Goal: Transaction & Acquisition: Book appointment/travel/reservation

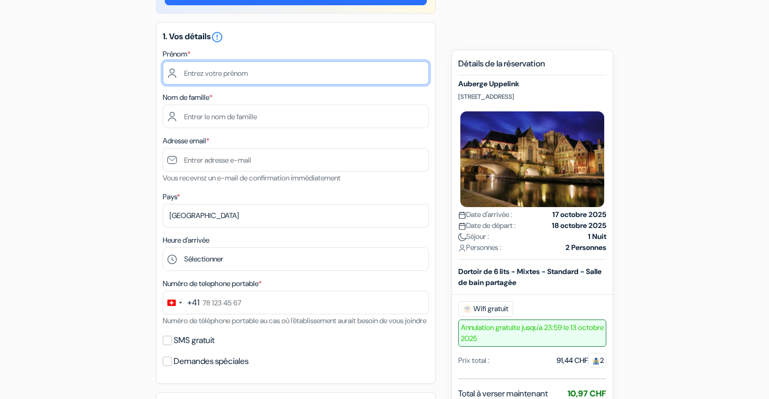
scroll to position [107, 0]
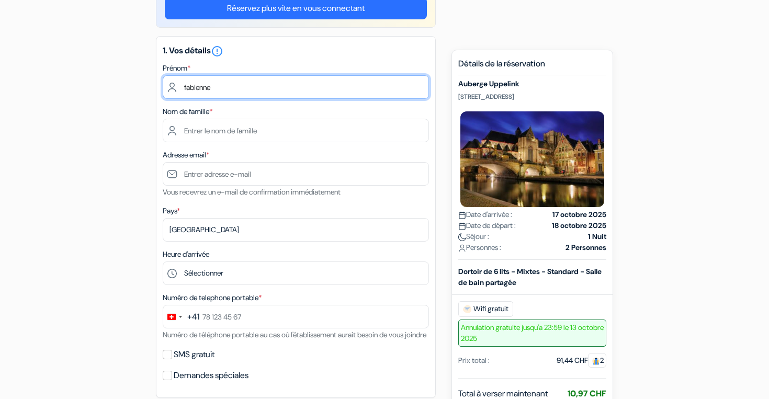
type input "fabienne"
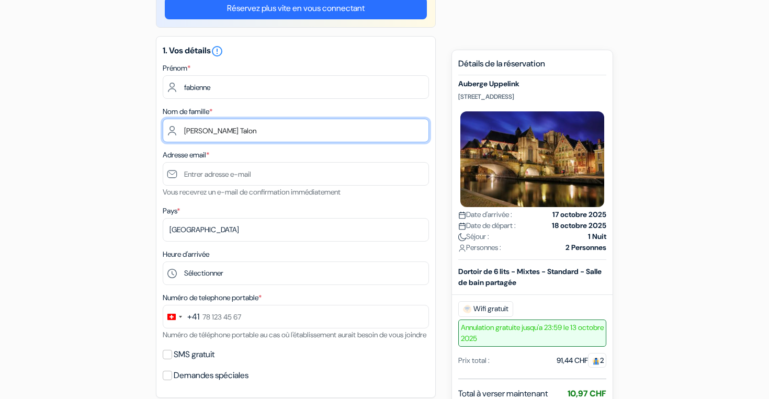
type input "Maus Talon"
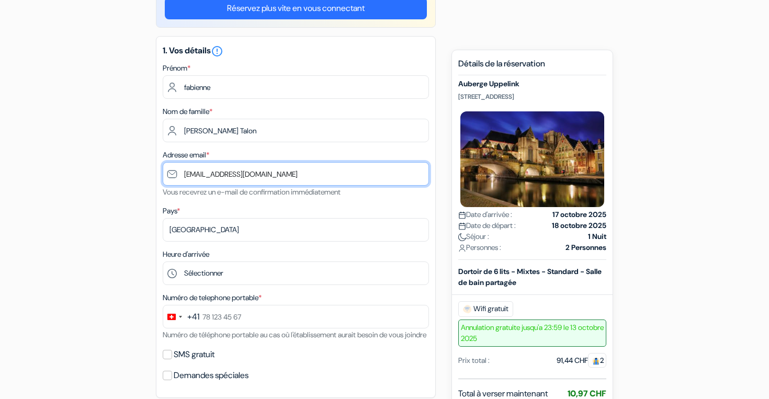
type input "[EMAIL_ADDRESS][DOMAIN_NAME]"
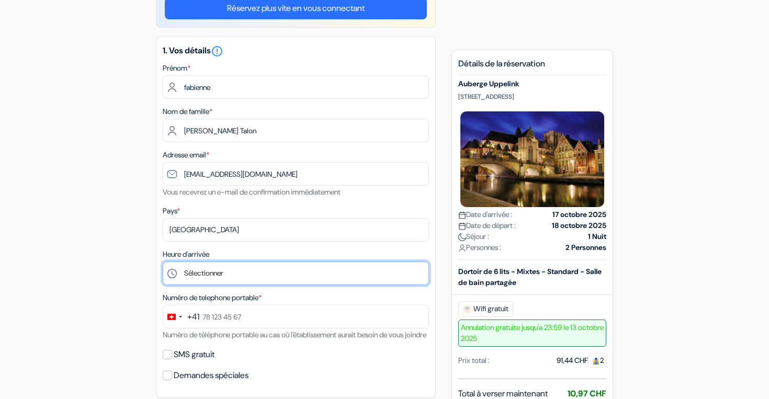
select select "17"
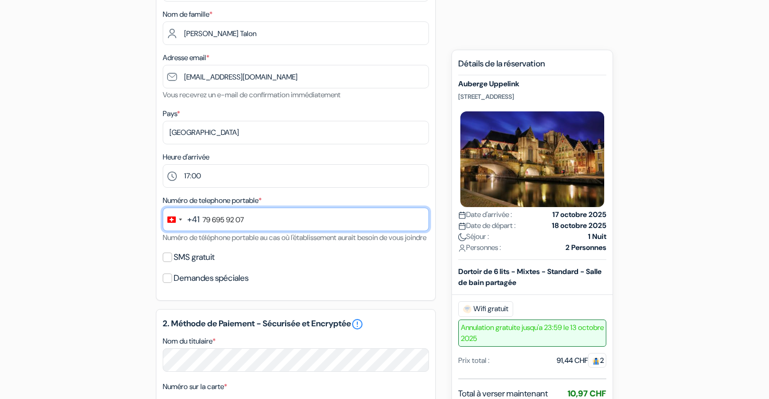
scroll to position [208, 0]
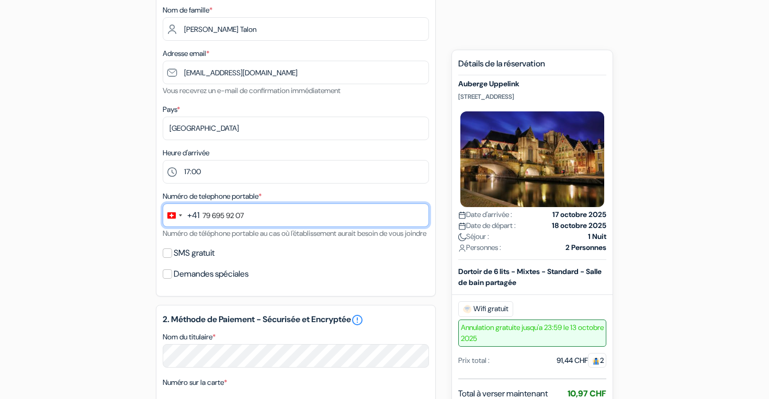
type input "79 695 92 07"
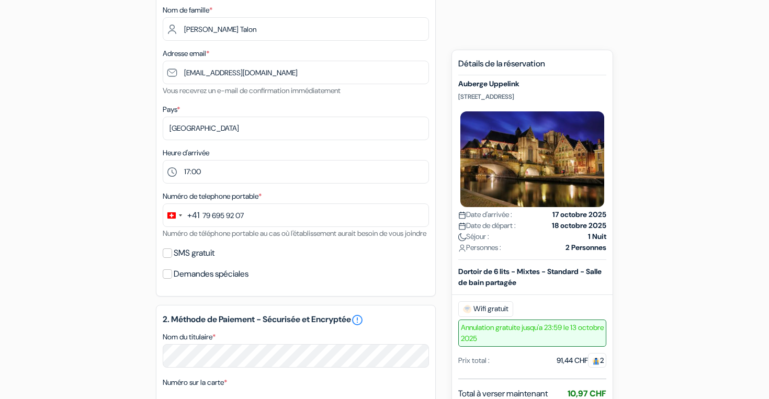
click at [168, 258] on input "SMS gratuit" at bounding box center [167, 252] width 9 height 9
checkbox input "true"
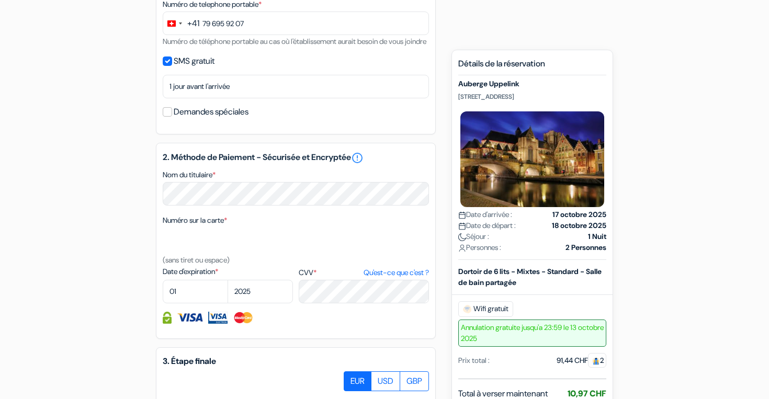
scroll to position [401, 0]
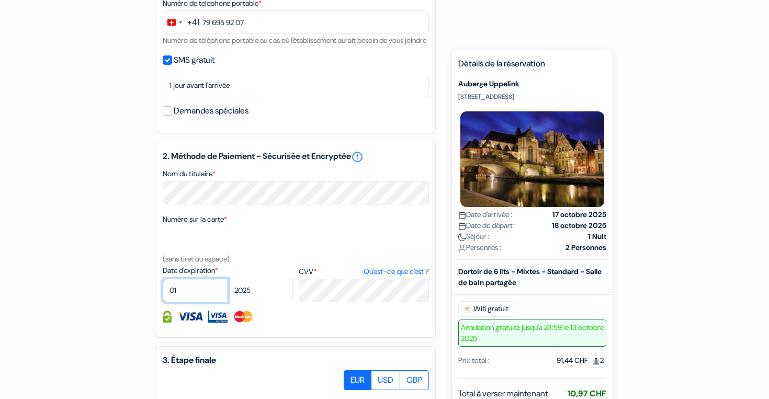
select select "12"
select select "2029"
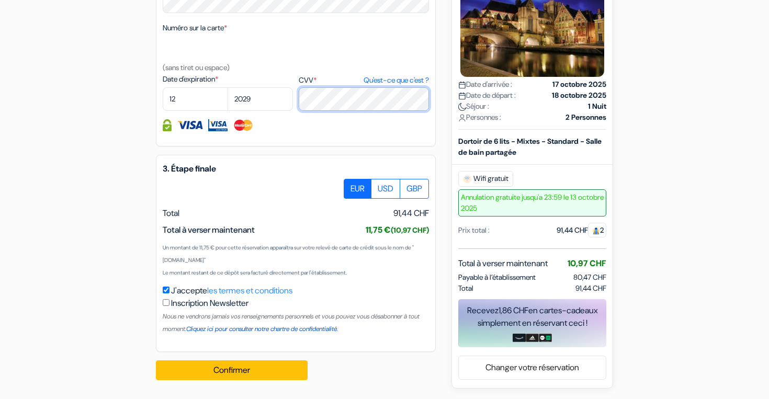
scroll to position [605, 0]
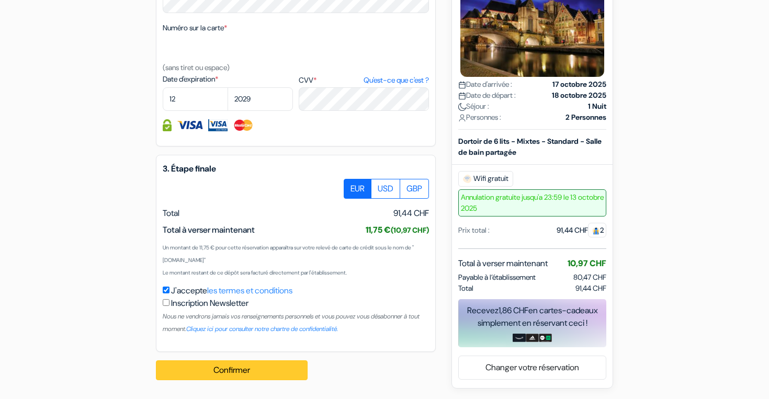
click at [231, 373] on button "Confirmer Loading..." at bounding box center [232, 370] width 152 height 20
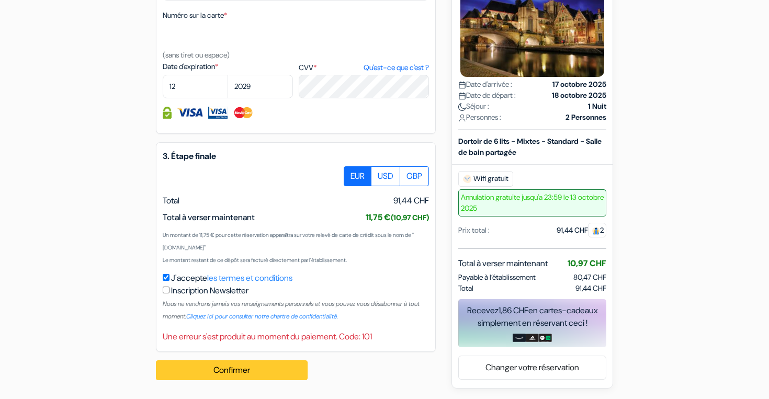
click at [237, 380] on button "Confirmer Loading..." at bounding box center [232, 370] width 152 height 20
